Goal: Task Accomplishment & Management: Manage account settings

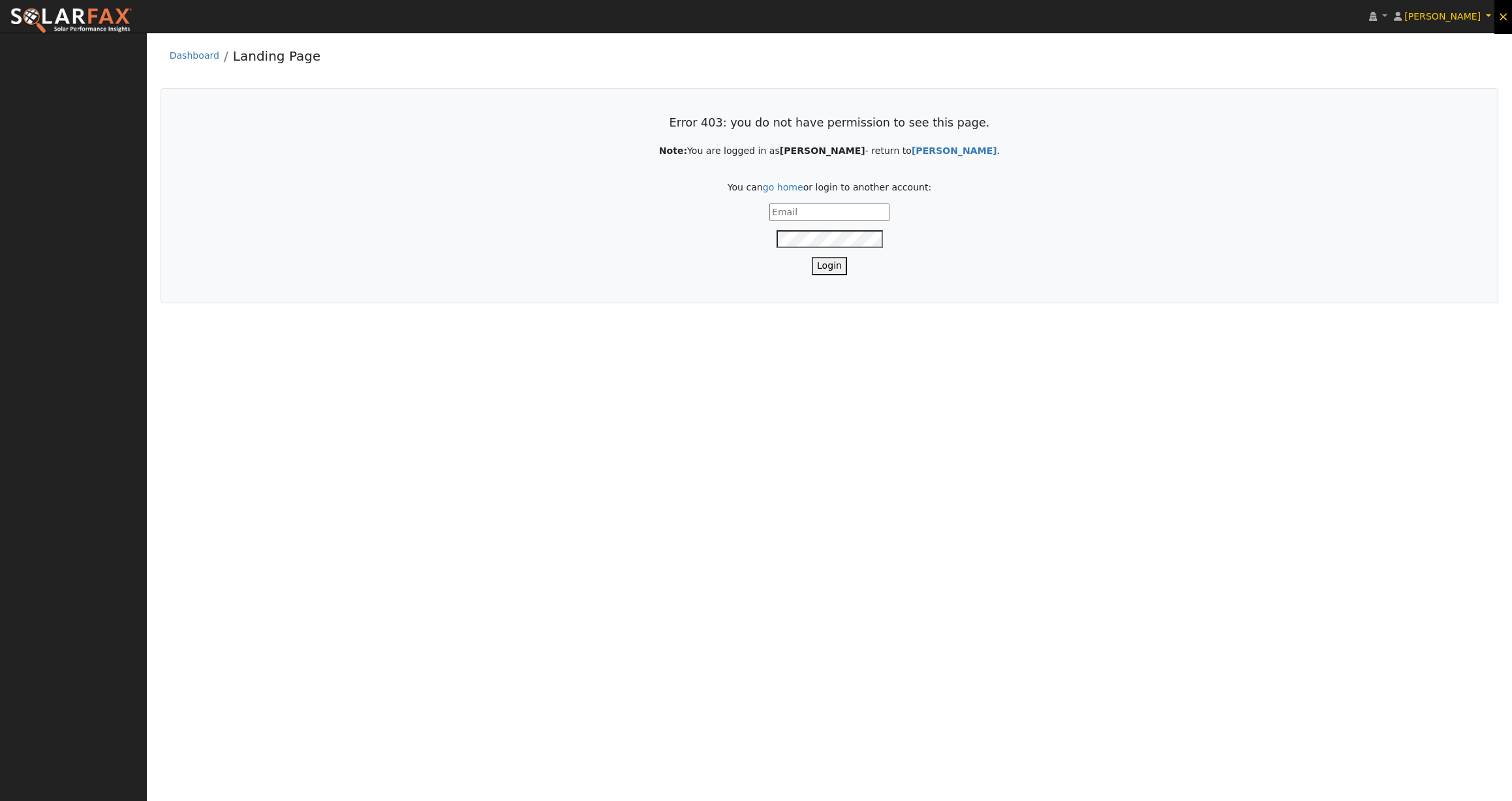
click at [1505, 12] on span "×" at bounding box center [1503, 16] width 11 height 16
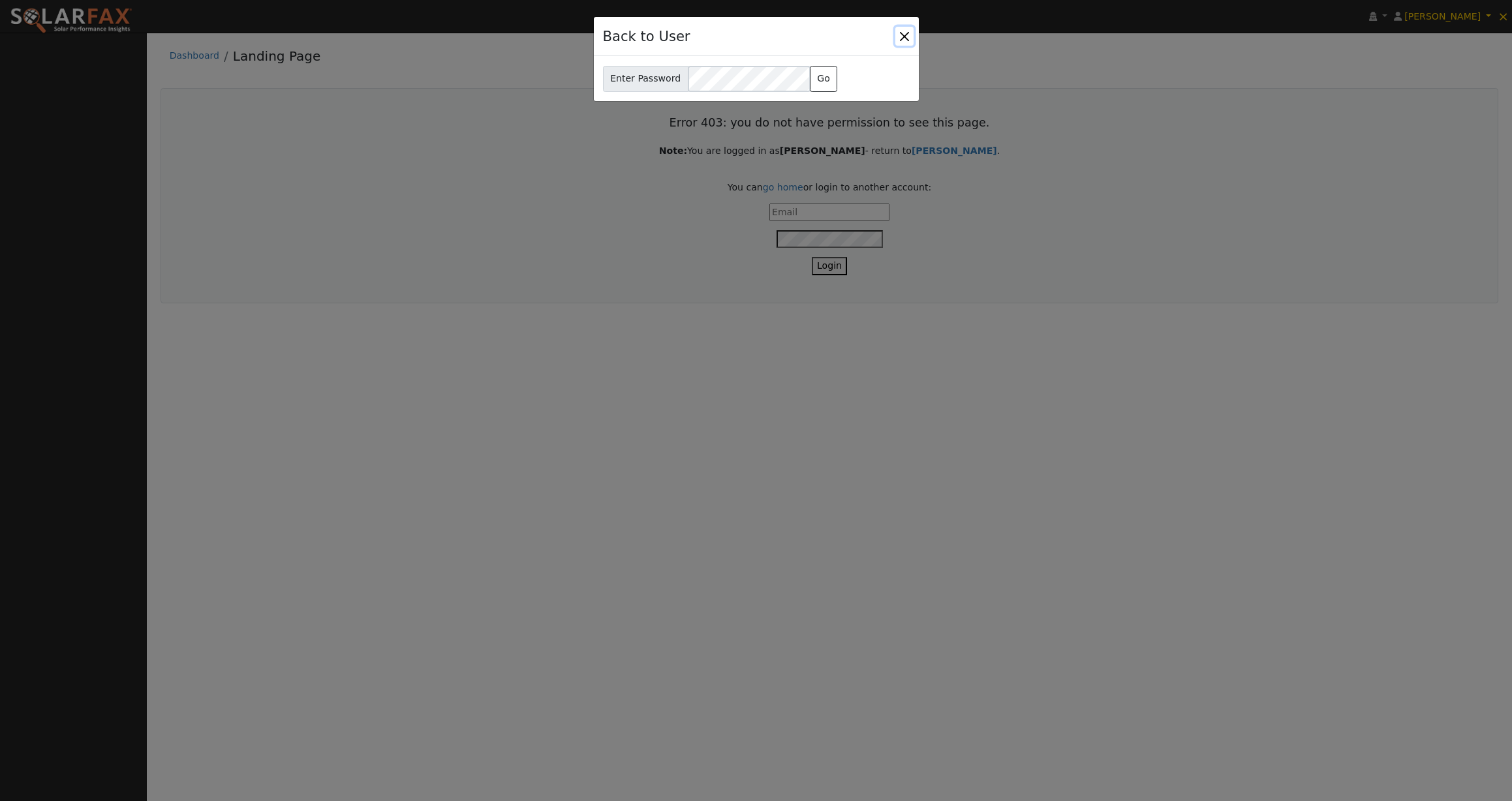
click at [901, 34] on button "Close" at bounding box center [905, 36] width 18 height 18
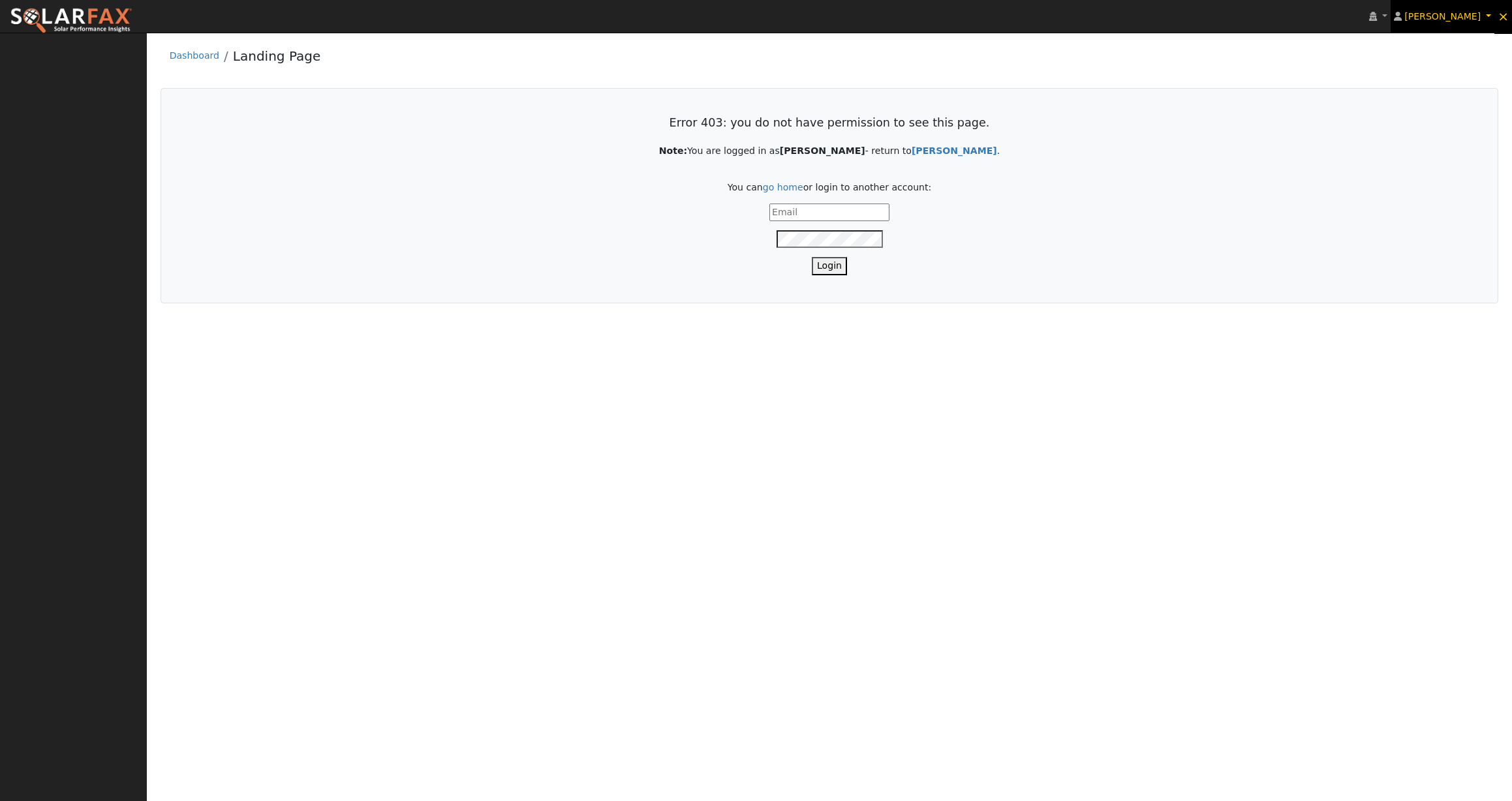
click at [1434, 12] on span "[PERSON_NAME]" at bounding box center [1443, 16] width 77 height 11
click at [1442, 163] on link "Log Out" at bounding box center [1439, 170] width 107 height 18
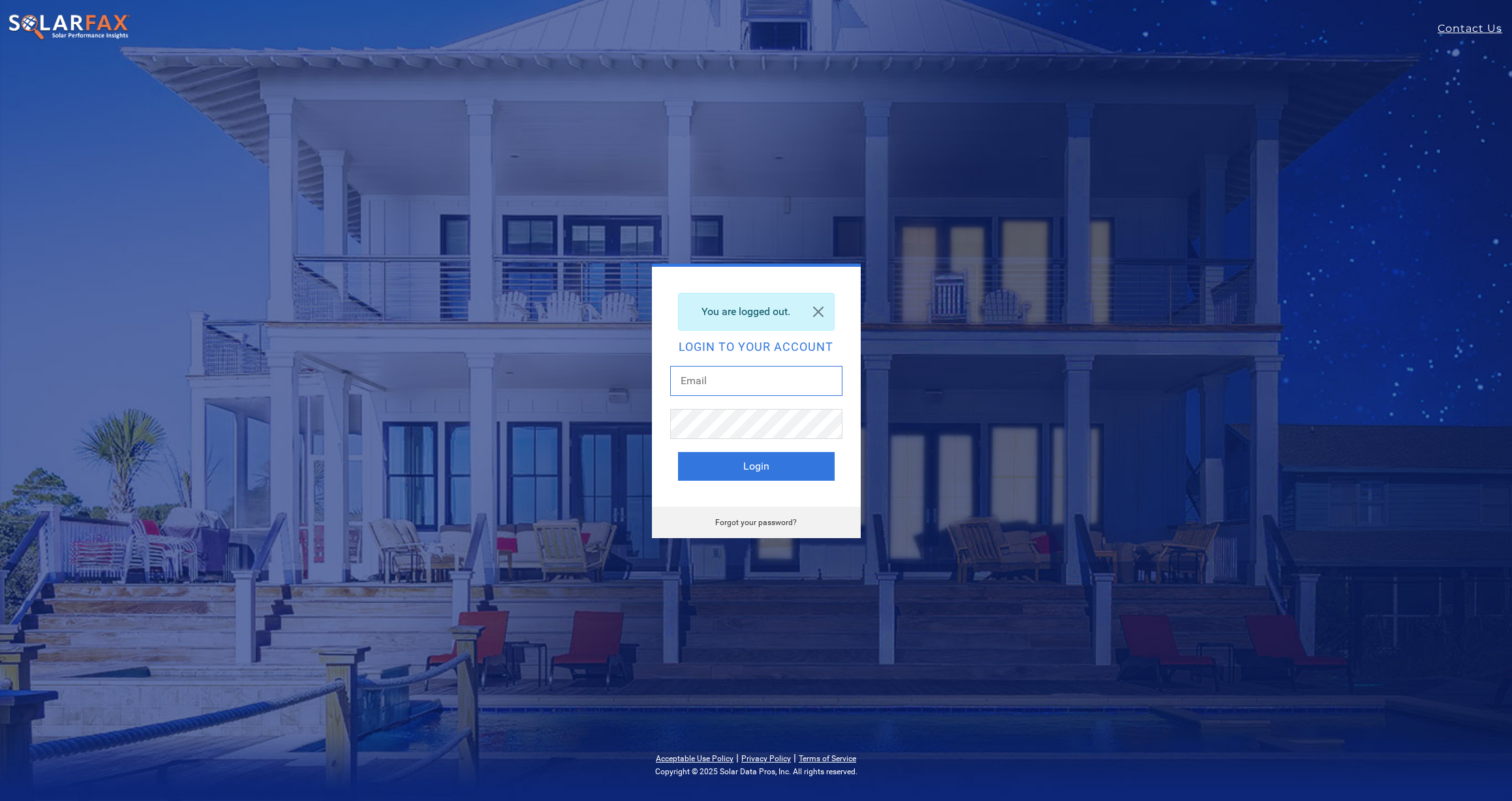
click at [736, 380] on input "text" at bounding box center [756, 380] width 172 height 30
type input "austin@ajsolar.net"
click at [758, 471] on button "Login" at bounding box center [756, 466] width 157 height 29
